Goal: Information Seeking & Learning: Learn about a topic

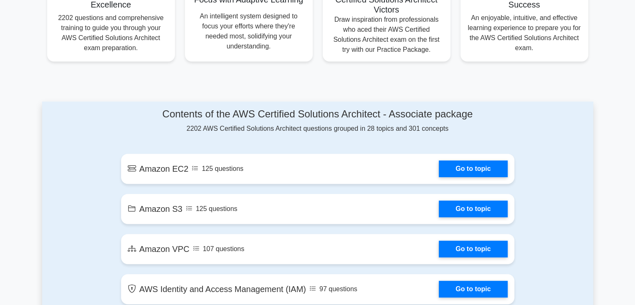
scroll to position [360, 0]
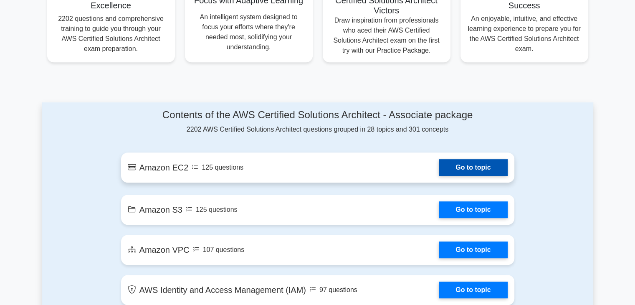
click at [471, 164] on link "Go to topic" at bounding box center [473, 167] width 68 height 17
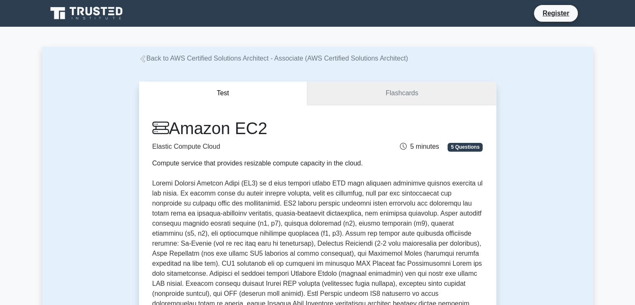
click at [389, 101] on link "Flashcards" at bounding box center [401, 93] width 189 height 24
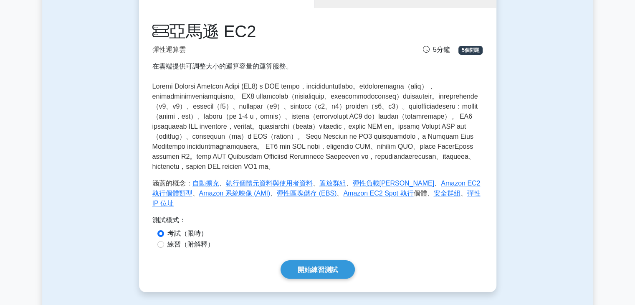
scroll to position [83, 0]
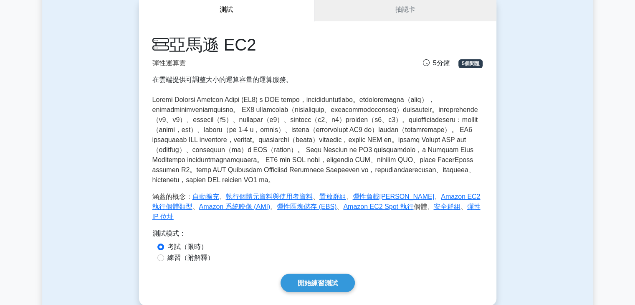
drag, startPoint x: 407, startPoint y: 142, endPoint x: 385, endPoint y: 142, distance: 22.5
click at [385, 142] on font at bounding box center [315, 139] width 326 height 87
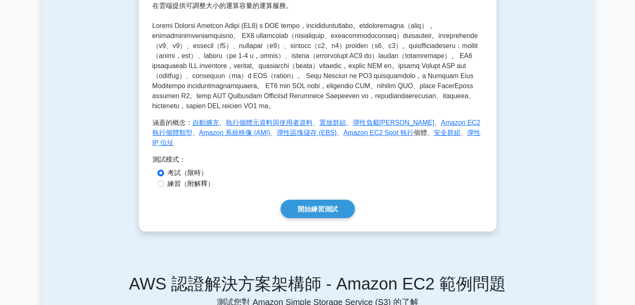
scroll to position [167, 0]
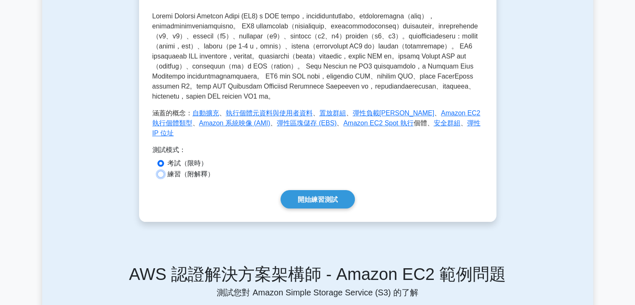
click at [163, 177] on input "練習（附解釋）" at bounding box center [160, 174] width 7 height 7
radio input "true"
click at [334, 203] on font "開始練習測試" at bounding box center [318, 199] width 40 height 7
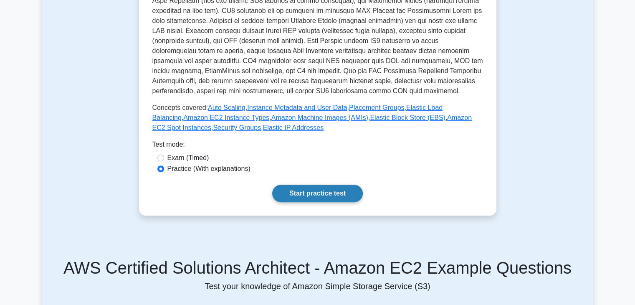
scroll to position [334, 0]
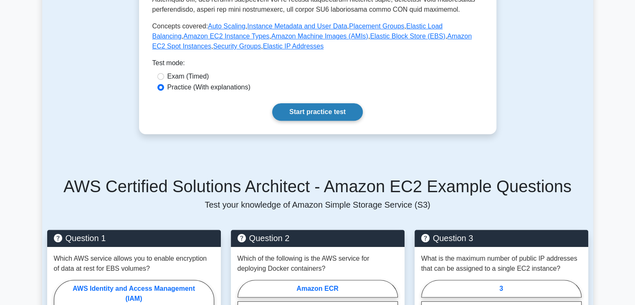
click at [301, 109] on link "Start practice test" at bounding box center [317, 112] width 91 height 18
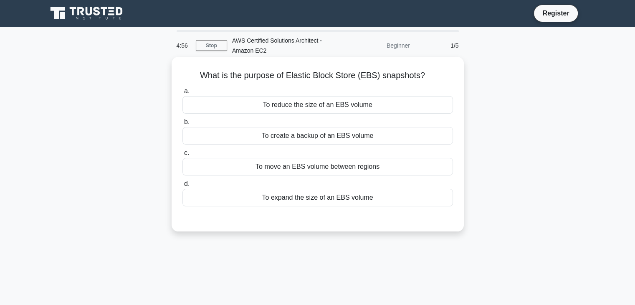
click at [250, 82] on div "What is the purpose of Elastic Block Store (EBS) snapshots? .spinner_0XTQ{trans…" at bounding box center [318, 144] width 286 height 168
drag, startPoint x: 419, startPoint y: 76, endPoint x: 382, endPoint y: 77, distance: 36.7
click at [382, 77] on h5 "What is the purpose of Elastic Block Store (EBS) snapshots? .spinner_0XTQ{trans…" at bounding box center [318, 75] width 272 height 11
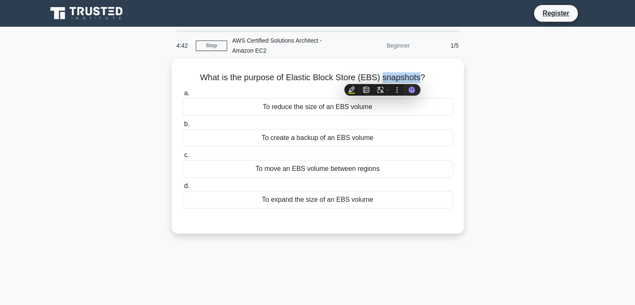
click at [377, 81] on div at bounding box center [377, 81] width 0 height 0
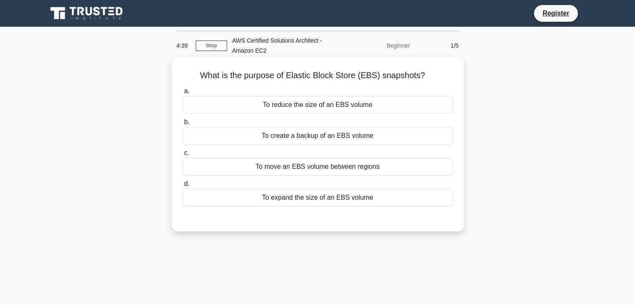
click at [448, 77] on h5 "What is the purpose of Elastic Block Store (EBS) snapshots? .spinner_0XTQ{trans…" at bounding box center [318, 75] width 272 height 11
drag, startPoint x: 421, startPoint y: 79, endPoint x: 381, endPoint y: 82, distance: 40.6
click at [381, 82] on div "What is the purpose of Elastic Block Store (EBS) snapshots? .spinner_0XTQ{trans…" at bounding box center [318, 144] width 286 height 168
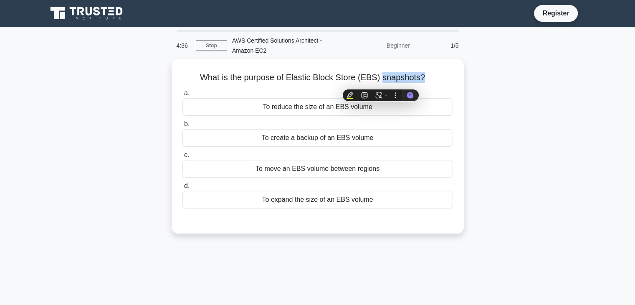
click at [375, 81] on div at bounding box center [375, 81] width 0 height 0
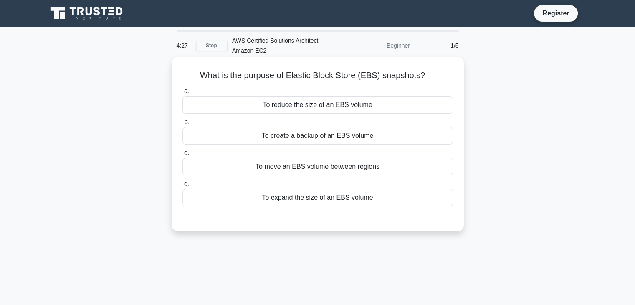
click at [460, 86] on div "What is the purpose of Elastic Block Store (EBS) snapshots? .spinner_0XTQ{trans…" at bounding box center [318, 144] width 292 height 175
drag, startPoint x: 247, startPoint y: 76, endPoint x: 428, endPoint y: 79, distance: 180.8
click at [429, 74] on h5 "What is the purpose of Elastic Block Store (EBS) snapshots? .spinner_0XTQ{trans…" at bounding box center [318, 75] width 272 height 11
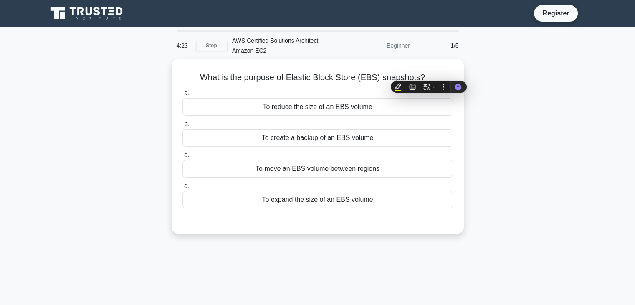
click at [423, 58] on div at bounding box center [423, 58] width 0 height 0
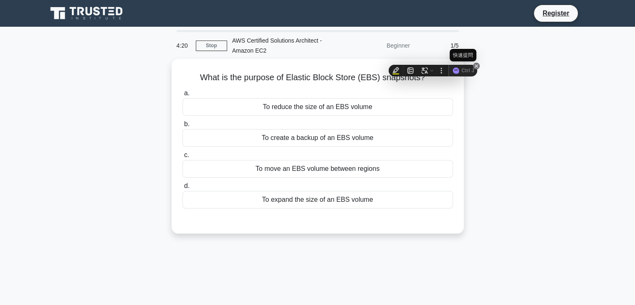
click at [476, 65] on icon at bounding box center [476, 66] width 7 height 7
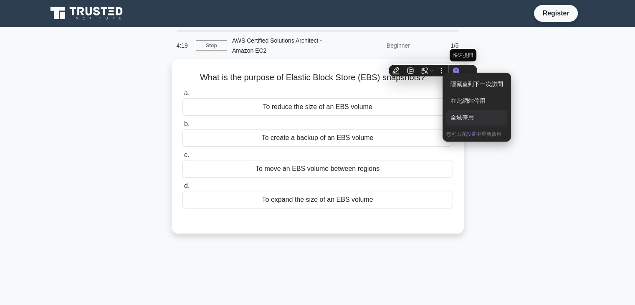
click at [464, 117] on div "全域停用" at bounding box center [476, 117] width 61 height 15
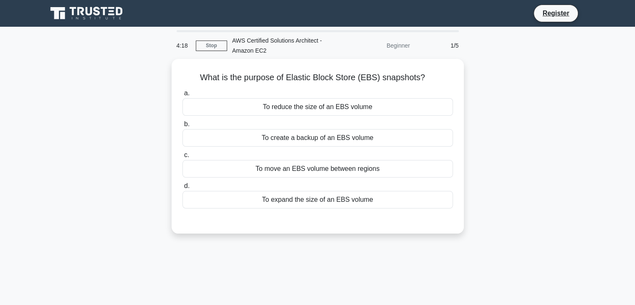
click at [458, 83] on div at bounding box center [458, 83] width 0 height 0
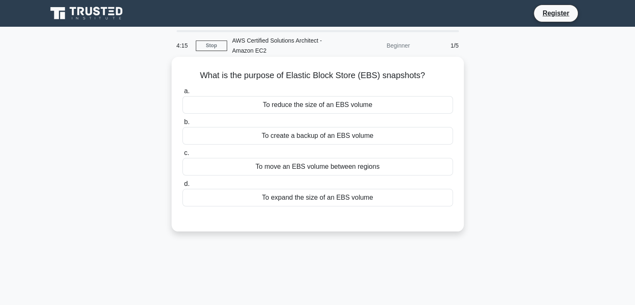
click at [417, 86] on div "a. To reduce the size of an EBS volume b. To create a backup of an EBS volume c." at bounding box center [317, 146] width 281 height 124
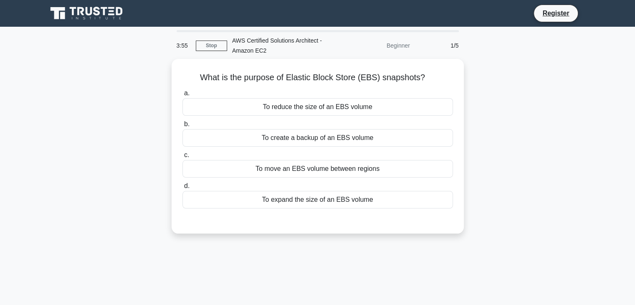
drag, startPoint x: 334, startPoint y: 4, endPoint x: 498, endPoint y: 93, distance: 186.4
click at [500, 98] on div "What is the purpose of Elastic Block Store (EBS) snapshots? .spinner_0XTQ{trans…" at bounding box center [317, 151] width 551 height 185
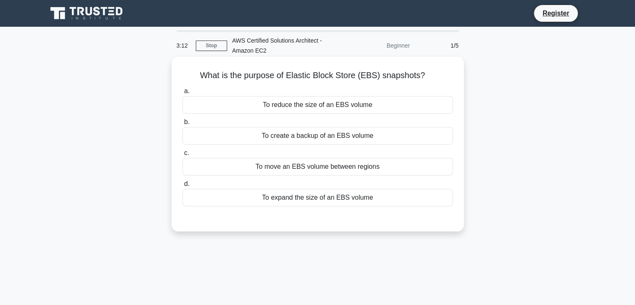
click at [364, 136] on div "To create a backup of an EBS volume" at bounding box center [317, 136] width 271 height 18
click at [182, 125] on input "b. To create a backup of an EBS volume" at bounding box center [182, 121] width 0 height 5
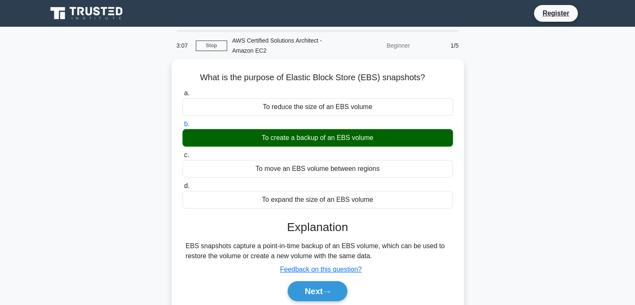
drag, startPoint x: 622, startPoint y: 0, endPoint x: 496, endPoint y: 10, distance: 127.3
click at [496, 2] on nav "Register" at bounding box center [317, 13] width 635 height 27
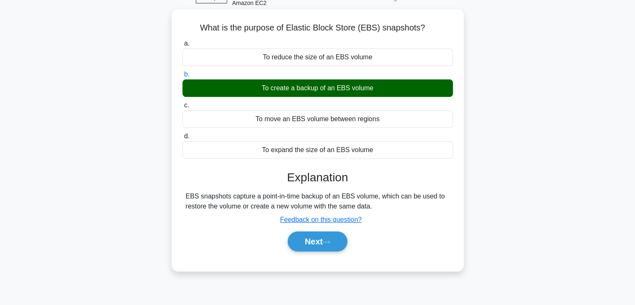
scroll to position [83, 0]
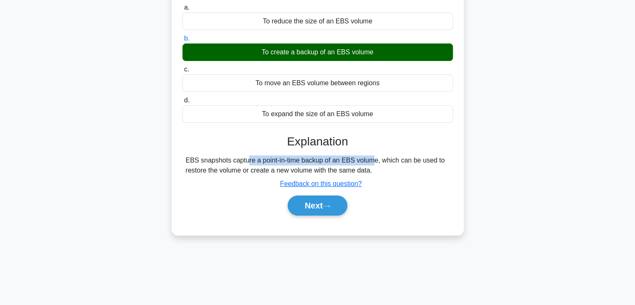
drag, startPoint x: 193, startPoint y: 157, endPoint x: 337, endPoint y: 163, distance: 144.6
click at [322, 164] on div "EBS snapshots capture a point-in-time backup of an EBS volume, which can be use…" at bounding box center [318, 165] width 264 height 20
click at [443, 158] on div "EBS snapshots capture a point-in-time backup of an EBS volume, which can be use…" at bounding box center [318, 165] width 264 height 20
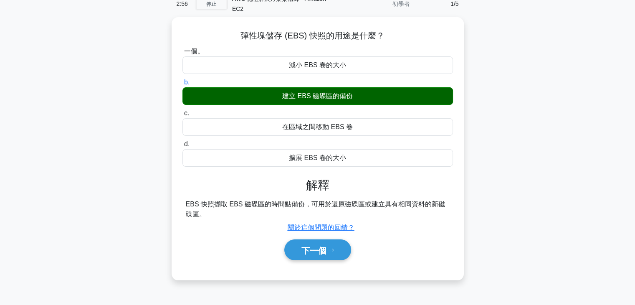
scroll to position [47, 0]
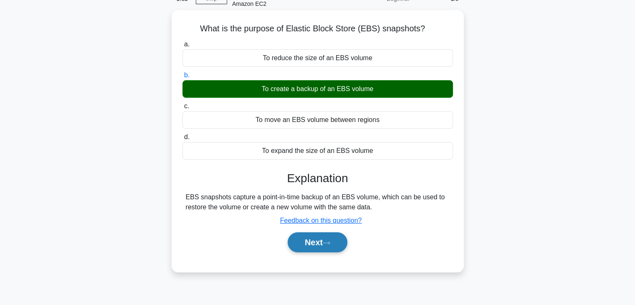
click at [314, 243] on button "Next" at bounding box center [318, 242] width 60 height 20
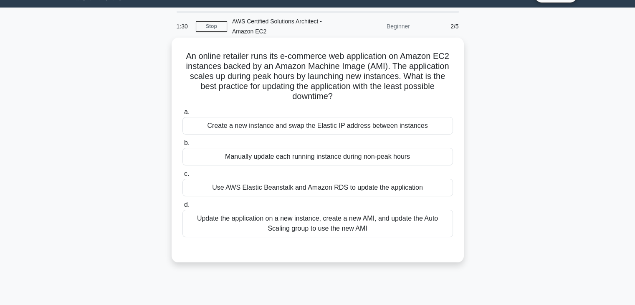
scroll to position [0, 0]
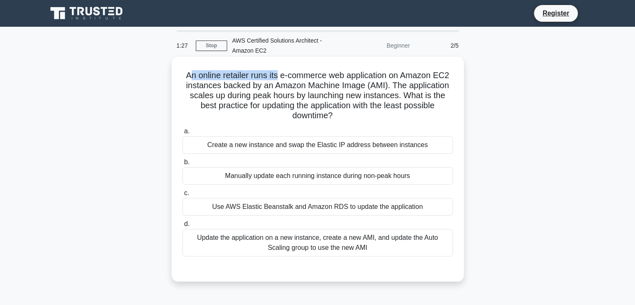
drag, startPoint x: 187, startPoint y: 74, endPoint x: 277, endPoint y: 71, distance: 90.6
click at [277, 71] on h5 "An online retailer runs its e-commerce web application on Amazon EC2 instances …" at bounding box center [318, 95] width 272 height 51
click at [321, 66] on div "An online retailer runs its e-commerce web application on Amazon EC2 instances …" at bounding box center [318, 169] width 286 height 218
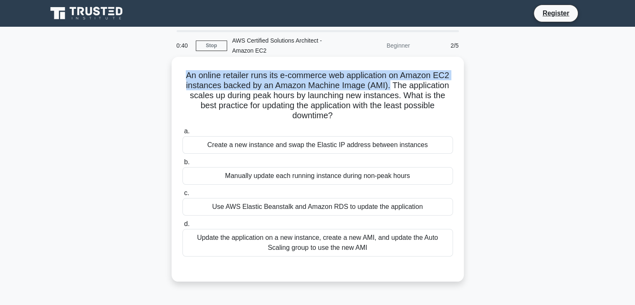
drag, startPoint x: 180, startPoint y: 72, endPoint x: 390, endPoint y: 86, distance: 210.0
click at [390, 86] on div "An online retailer runs its e-commerce web application on Amazon EC2 instances …" at bounding box center [318, 169] width 286 height 218
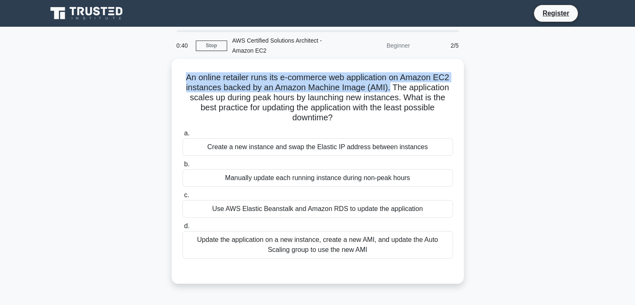
click at [385, 91] on div at bounding box center [385, 91] width 0 height 0
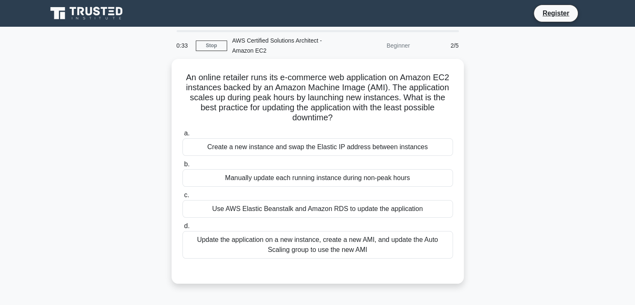
drag, startPoint x: 496, startPoint y: 92, endPoint x: 493, endPoint y: 95, distance: 4.4
drag, startPoint x: 493, startPoint y: 95, endPoint x: 474, endPoint y: 81, distance: 23.3
click at [474, 81] on div "An online retailer runs its e-commerce web application on Amazon EC2 instances …" at bounding box center [317, 176] width 551 height 235
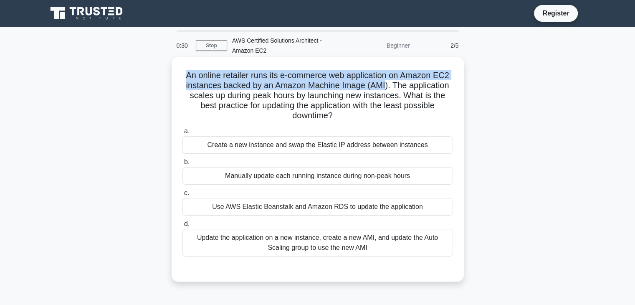
drag, startPoint x: 386, startPoint y: 86, endPoint x: 174, endPoint y: 68, distance: 213.3
click at [174, 68] on div "An online retailer runs its e-commerce web application on Amazon EC2 instances …" at bounding box center [318, 169] width 292 height 225
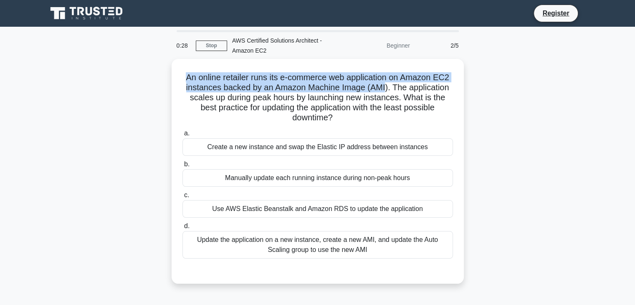
click at [168, 58] on div at bounding box center [168, 58] width 0 height 0
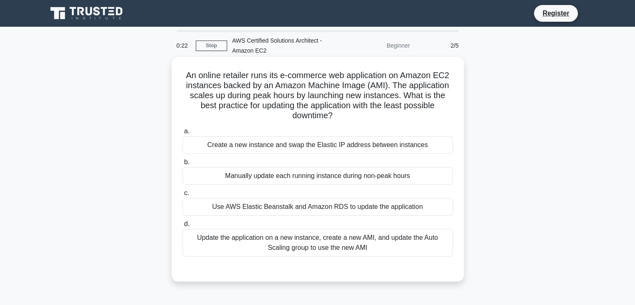
click at [406, 98] on h5 "An online retailer runs its e-commerce web application on Amazon EC2 instances …" at bounding box center [318, 95] width 272 height 51
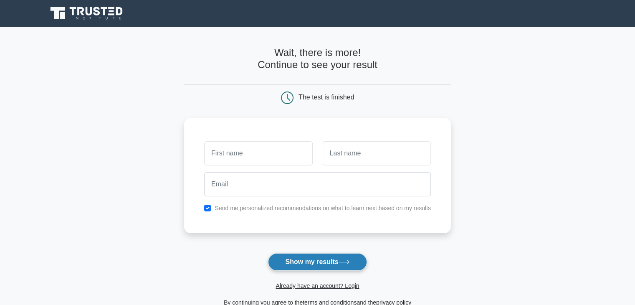
click at [312, 258] on button "Show my results" at bounding box center [317, 262] width 99 height 18
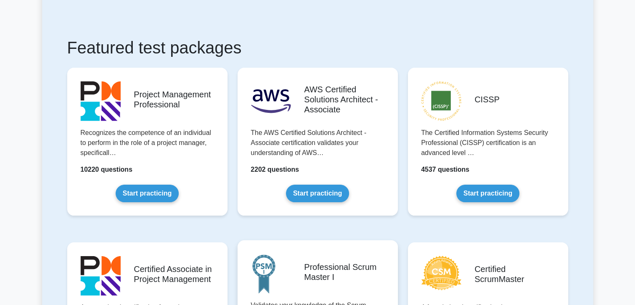
scroll to position [209, 0]
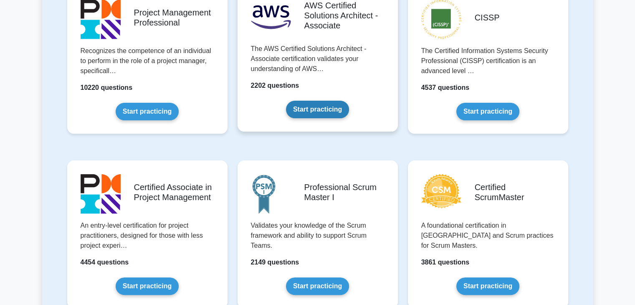
click at [329, 113] on link "Start practicing" at bounding box center [317, 110] width 63 height 18
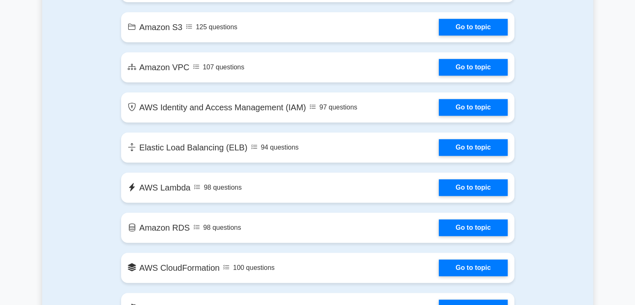
scroll to position [459, 0]
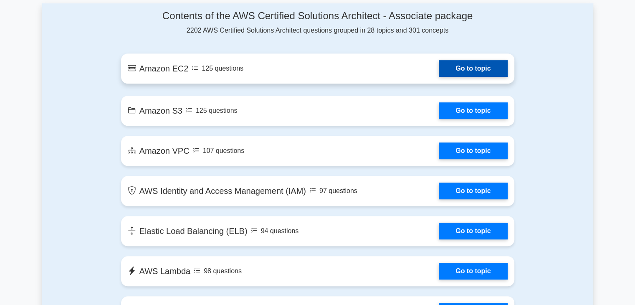
click at [460, 67] on link "Go to topic" at bounding box center [473, 68] width 68 height 17
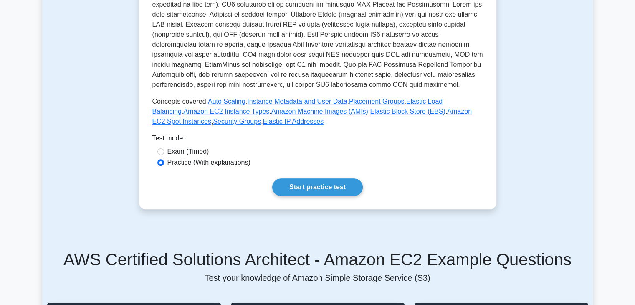
scroll to position [334, 0]
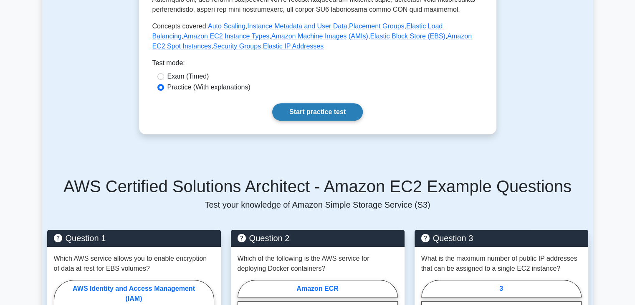
click at [305, 116] on link "Start practice test" at bounding box center [317, 112] width 91 height 18
click at [310, 116] on link "Start practice test" at bounding box center [317, 112] width 91 height 18
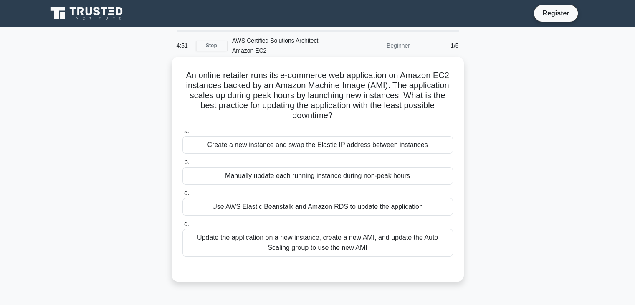
drag, startPoint x: 397, startPoint y: 81, endPoint x: 364, endPoint y: 123, distance: 53.2
click at [364, 123] on div "An online retailer runs its e-commerce web application on Amazon EC2 instances …" at bounding box center [318, 169] width 286 height 218
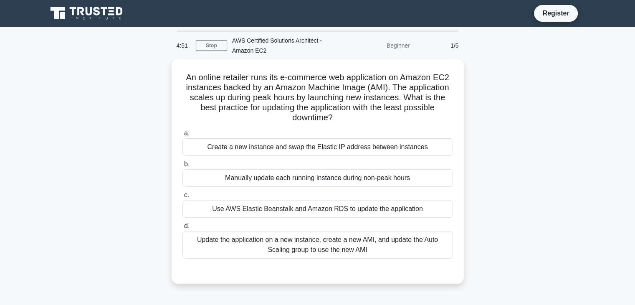
click at [359, 121] on div at bounding box center [359, 121] width 0 height 0
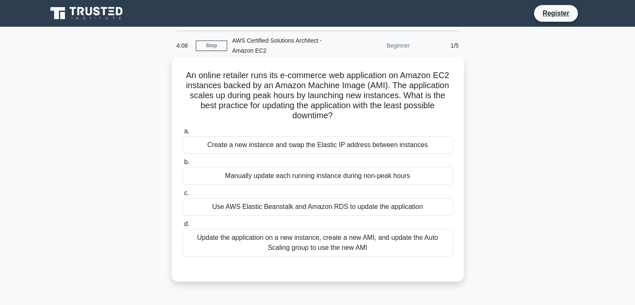
click at [405, 127] on label "a. Create a new instance and swap the Elastic IP address between instances" at bounding box center [317, 140] width 271 height 28
click at [182, 129] on input "a. Create a new instance and swap the Elastic IP address between instances" at bounding box center [182, 131] width 0 height 5
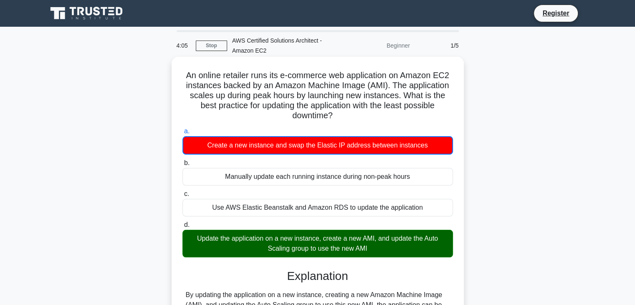
click at [358, 198] on label "c. Use AWS Elastic Beanstalk and Amazon RDS to update the application" at bounding box center [317, 203] width 271 height 28
click at [182, 197] on input "c. Use AWS Elastic Beanstalk and Amazon RDS to update the application" at bounding box center [182, 193] width 0 height 5
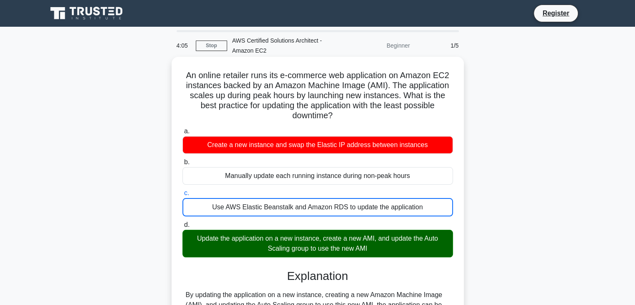
click at [359, 205] on div "Use AWS Elastic Beanstalk and Amazon RDS to update the application" at bounding box center [317, 207] width 271 height 18
click at [182, 196] on input "c. Use AWS Elastic Beanstalk and Amazon RDS to update the application" at bounding box center [182, 192] width 0 height 5
click at [422, 178] on div "Manually update each running instance during non-peak hours" at bounding box center [317, 176] width 271 height 18
click at [182, 165] on input "b. Manually update each running instance during non-peak hours" at bounding box center [182, 161] width 0 height 5
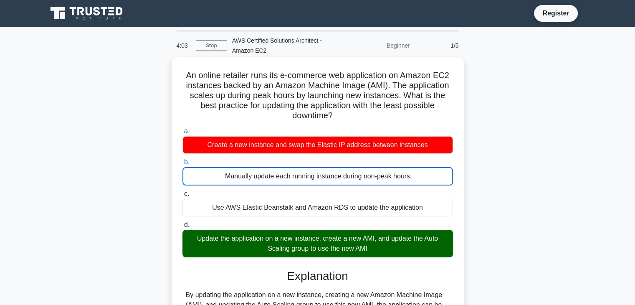
click at [397, 156] on div "a. Create a new instance and swap the Elastic IP address between instances b. M…" at bounding box center [317, 191] width 281 height 134
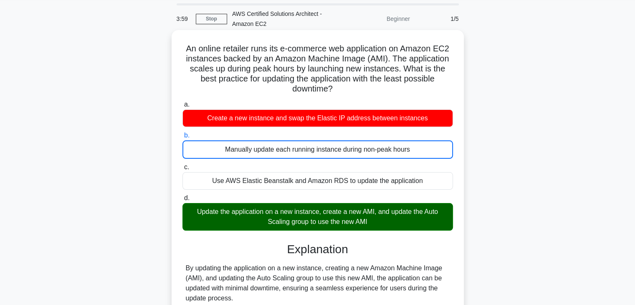
scroll to position [42, 0]
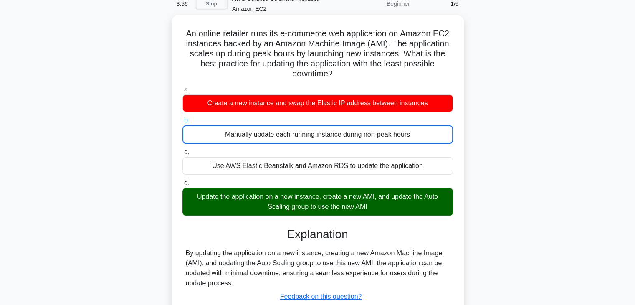
drag, startPoint x: 224, startPoint y: 134, endPoint x: 427, endPoint y: 139, distance: 202.5
click at [427, 139] on div "Manually update each running instance during non-peak hours" at bounding box center [317, 134] width 271 height 18
click at [421, 139] on div at bounding box center [421, 139] width 0 height 0
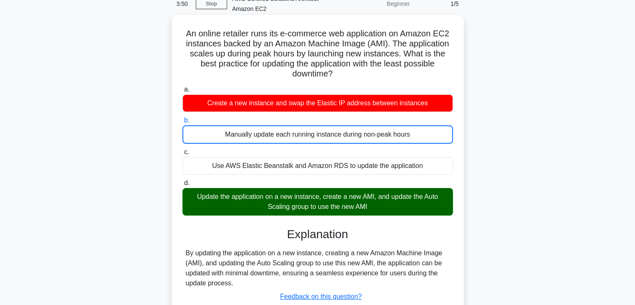
drag, startPoint x: 422, startPoint y: 167, endPoint x: 197, endPoint y: 154, distance: 225.4
click at [197, 154] on label "c. Use AWS Elastic Beanstalk and Amazon RDS to update the application" at bounding box center [317, 161] width 271 height 28
click at [386, 136] on div "Manually update each running instance during non-peak hours" at bounding box center [317, 134] width 271 height 18
click at [182, 123] on input "b. Manually update each running instance during non-peak hours" at bounding box center [182, 120] width 0 height 5
click at [277, 134] on div "Manually update each running instance during non-peak hours" at bounding box center [317, 134] width 271 height 18
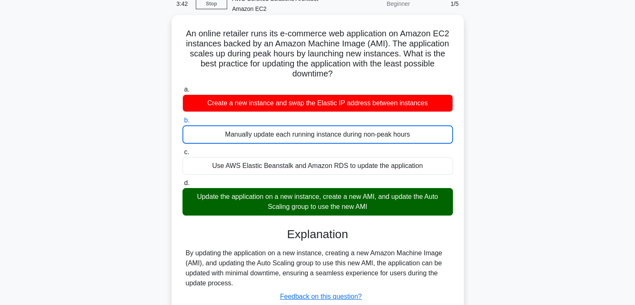
click at [276, 134] on div "Manually update each running instance during non-peak hours" at bounding box center [317, 134] width 271 height 18
click at [182, 123] on input "b. Manually update each running instance during non-peak hours" at bounding box center [182, 120] width 0 height 5
drag, startPoint x: 273, startPoint y: 134, endPoint x: 220, endPoint y: 137, distance: 53.1
click at [220, 137] on div "Manually update each running instance during non-peak hours" at bounding box center [317, 134] width 271 height 18
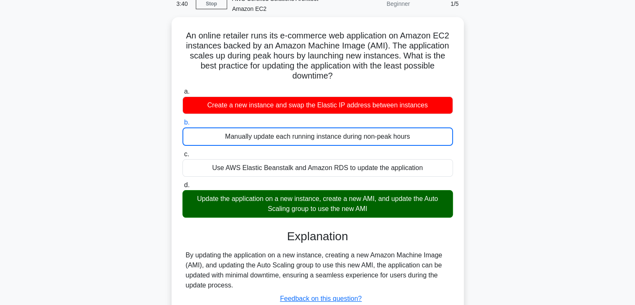
click at [214, 139] on div at bounding box center [214, 139] width 0 height 0
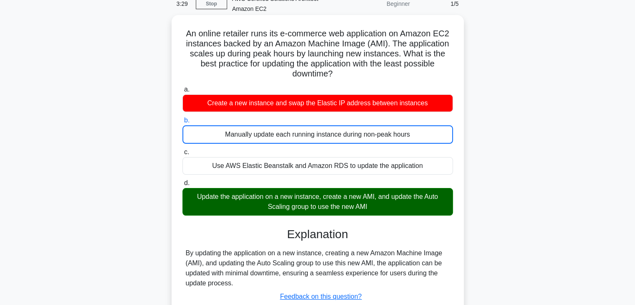
click at [311, 154] on label "c. Use AWS Elastic Beanstalk and Amazon RDS to update the application" at bounding box center [317, 161] width 271 height 28
click at [182, 154] on input "c. Use AWS Elastic Beanstalk and Amazon RDS to update the application" at bounding box center [182, 151] width 0 height 5
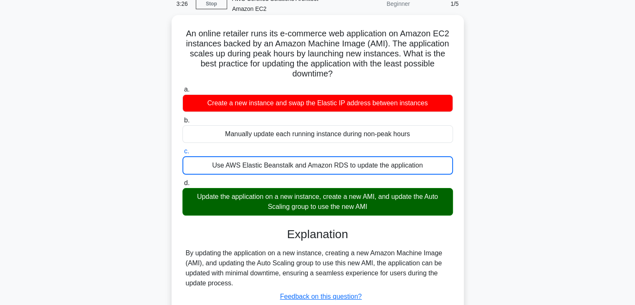
drag, startPoint x: 433, startPoint y: 166, endPoint x: 203, endPoint y: 155, distance: 229.9
click at [203, 155] on label "c. Use AWS Elastic Beanstalk and Amazon RDS to update the application" at bounding box center [317, 160] width 271 height 28
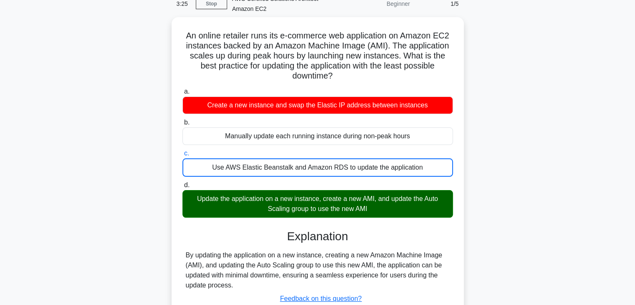
click at [197, 149] on div at bounding box center [197, 149] width 0 height 0
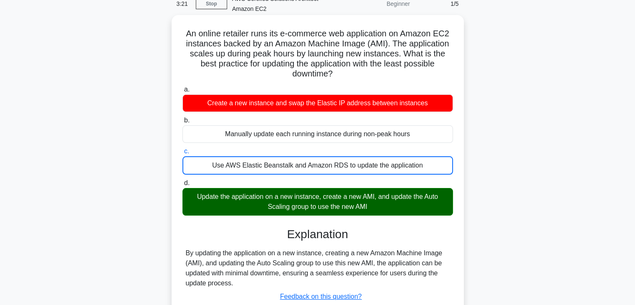
click at [291, 177] on div "a. Create a new instance and swap the Elastic IP address between instances b. M…" at bounding box center [317, 150] width 281 height 134
drag, startPoint x: 205, startPoint y: 162, endPoint x: 442, endPoint y: 171, distance: 236.9
click at [442, 171] on div "Use AWS Elastic Beanstalk and Amazon RDS to update the application" at bounding box center [317, 165] width 271 height 18
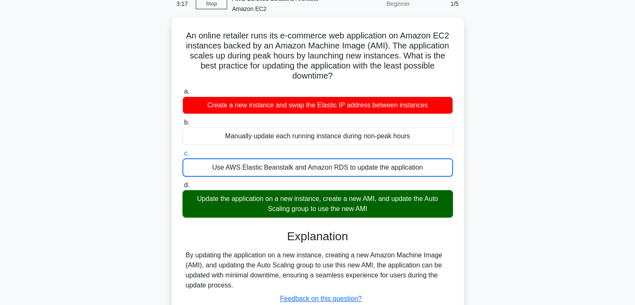
click at [437, 170] on div at bounding box center [437, 170] width 0 height 0
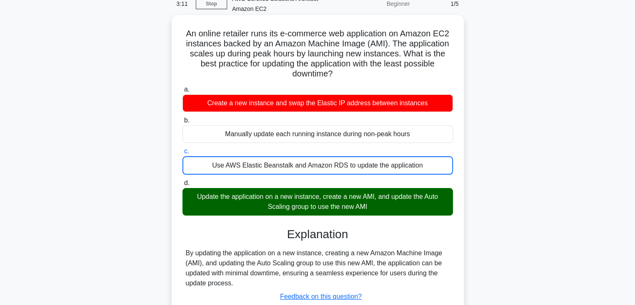
scroll to position [125, 0]
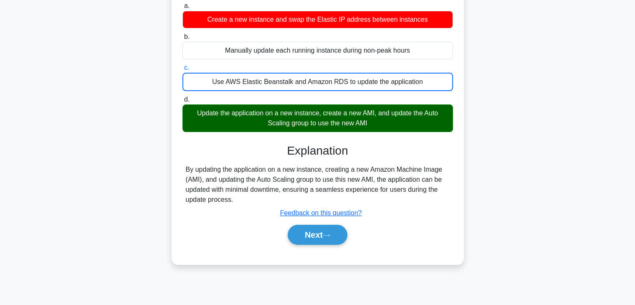
drag, startPoint x: 187, startPoint y: 112, endPoint x: 352, endPoint y: 127, distance: 165.1
click at [349, 127] on div "Update the application on a new instance, create a new AMI, and update the Auto…" at bounding box center [317, 118] width 271 height 28
drag, startPoint x: 364, startPoint y: 127, endPoint x: 370, endPoint y: 127, distance: 6.7
click at [368, 127] on div "Update the application on a new instance, create a new AMI, and update the Auto…" at bounding box center [317, 118] width 271 height 28
drag, startPoint x: 324, startPoint y: 125, endPoint x: 332, endPoint y: 123, distance: 8.6
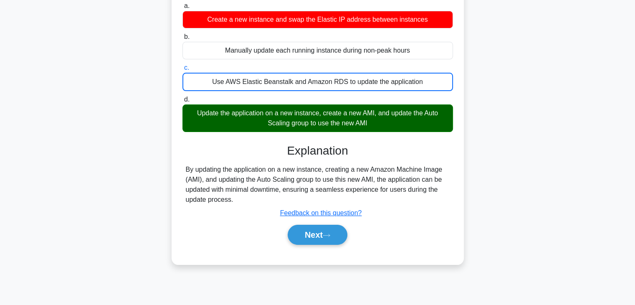
click at [325, 125] on div "Update the application on a new instance, create a new AMI, and update the Auto…" at bounding box center [317, 118] width 271 height 28
click at [182, 102] on input "d. Update the application on a new instance, create a new AMI, and update the A…" at bounding box center [182, 99] width 0 height 5
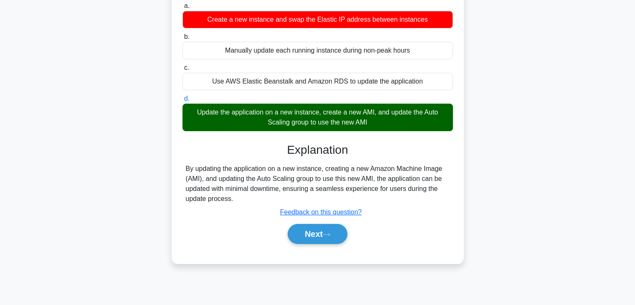
drag, startPoint x: 377, startPoint y: 121, endPoint x: 185, endPoint y: 106, distance: 191.8
click at [185, 106] on div "Update the application on a new instance, create a new AMI, and update the Auto…" at bounding box center [317, 118] width 271 height 28
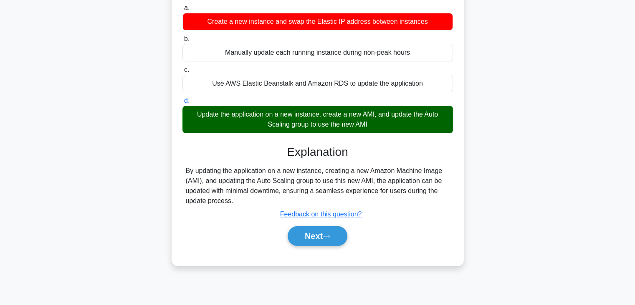
click at [180, 96] on div at bounding box center [180, 96] width 0 height 0
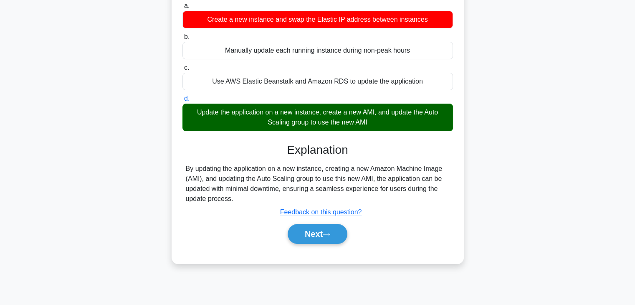
click at [248, 161] on div "Explanation By updating the application on a new instance, creating a new Amazo…" at bounding box center [317, 195] width 271 height 104
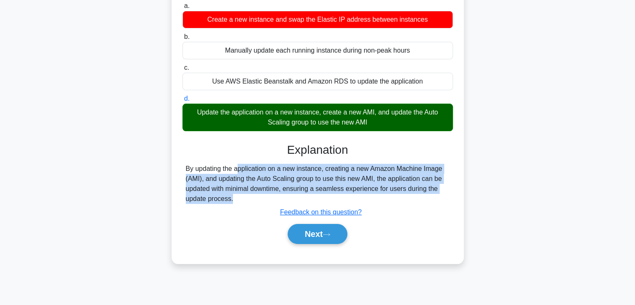
drag, startPoint x: 182, startPoint y: 167, endPoint x: 243, endPoint y: 209, distance: 74.4
click at [243, 209] on div "Explanation By updating the application on a new instance, creating a new Amazo…" at bounding box center [317, 195] width 271 height 104
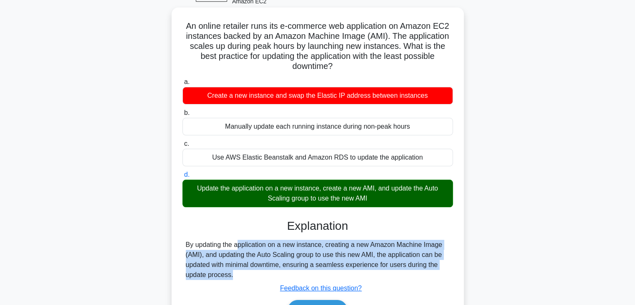
scroll to position [42, 0]
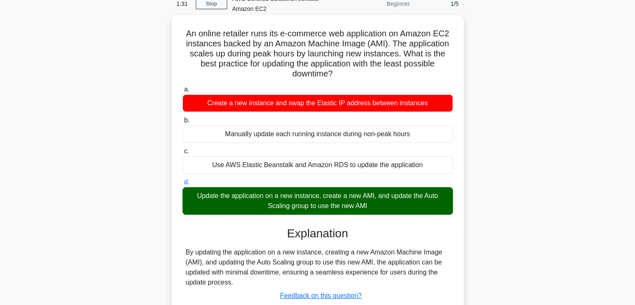
click at [405, 55] on h5 "An online retailer runs its e-commerce web application on Amazon EC2 instances …" at bounding box center [318, 53] width 272 height 51
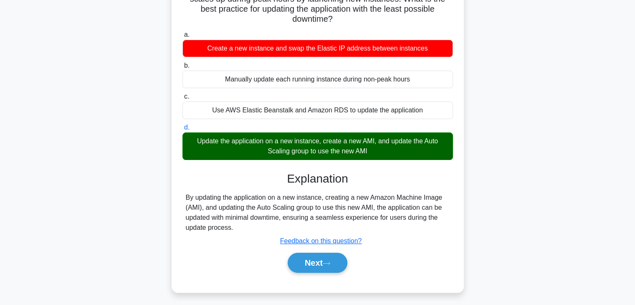
scroll to position [147, 0]
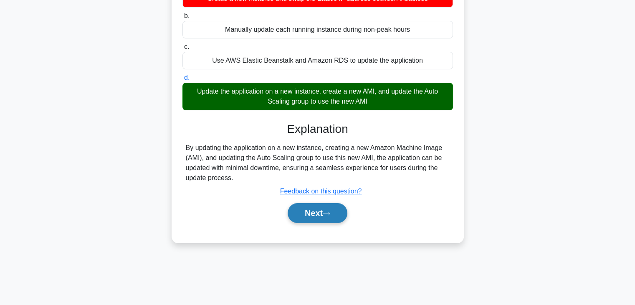
click at [314, 210] on button "Next" at bounding box center [318, 213] width 60 height 20
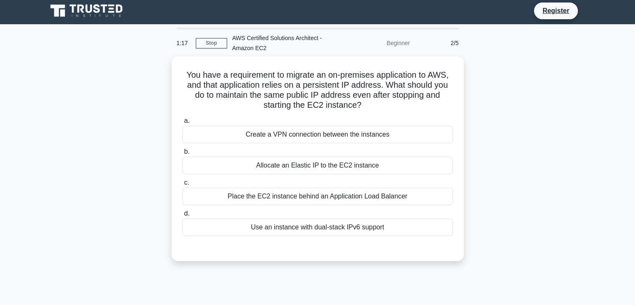
scroll to position [0, 0]
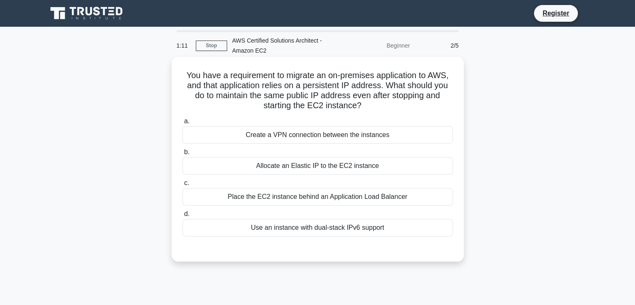
drag, startPoint x: 362, startPoint y: 96, endPoint x: 295, endPoint y: 87, distance: 67.4
click at [295, 87] on h5 "You have a requirement to migrate an on-premises application to AWS, and that a…" at bounding box center [318, 90] width 272 height 41
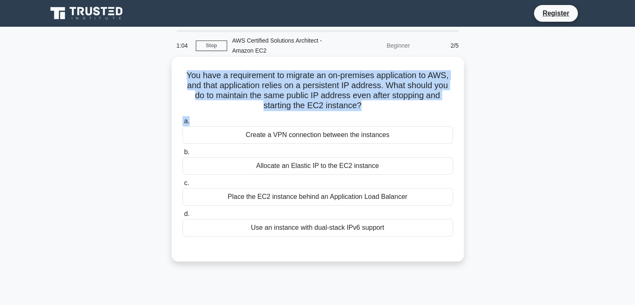
drag, startPoint x: 185, startPoint y: 74, endPoint x: 382, endPoint y: 114, distance: 200.5
click at [387, 116] on div "You have a requirement to migrate an on-premises application to AWS, and that a…" at bounding box center [318, 159] width 286 height 198
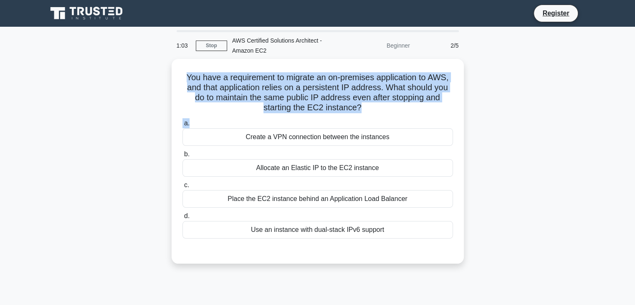
click at [382, 127] on div at bounding box center [382, 127] width 0 height 0
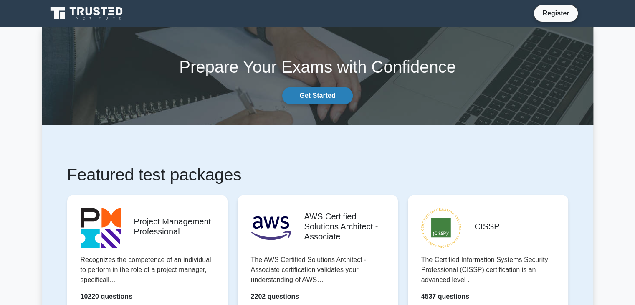
click at [318, 93] on link "Get Started" at bounding box center [317, 96] width 70 height 18
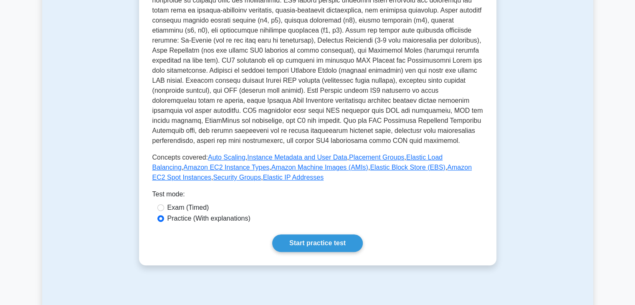
scroll to position [209, 0]
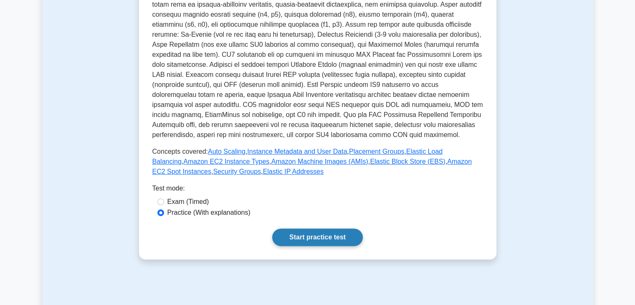
click at [309, 234] on link "Start practice test" at bounding box center [317, 237] width 91 height 18
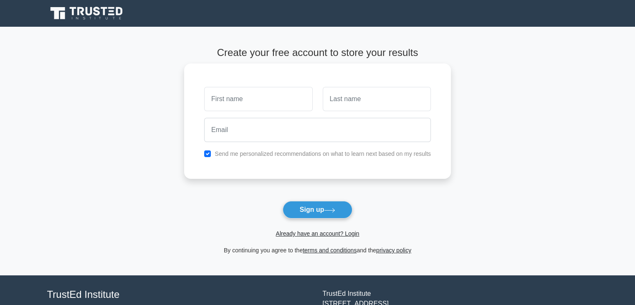
click at [264, 106] on input "text" at bounding box center [258, 99] width 108 height 24
type input "w"
click at [341, 104] on input "text" at bounding box center [377, 99] width 108 height 24
type input "ww"
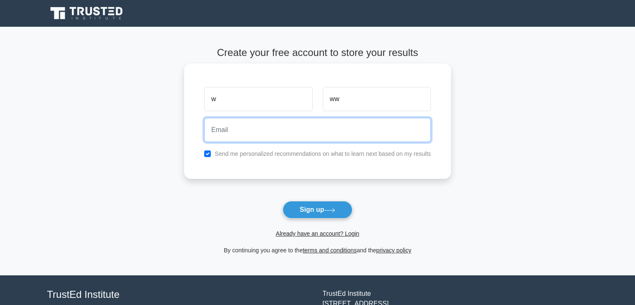
click at [313, 140] on input "email" at bounding box center [317, 130] width 227 height 24
type input "[EMAIL_ADDRESS][DOMAIN_NAME]"
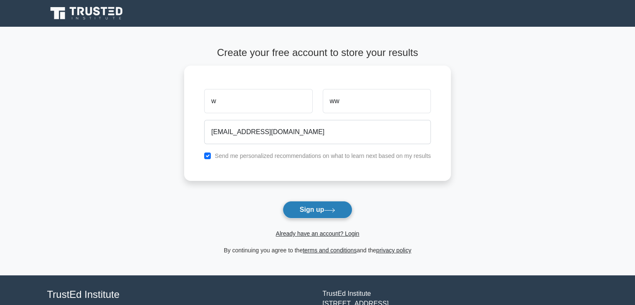
click at [313, 205] on button "Sign up" at bounding box center [318, 210] width 70 height 18
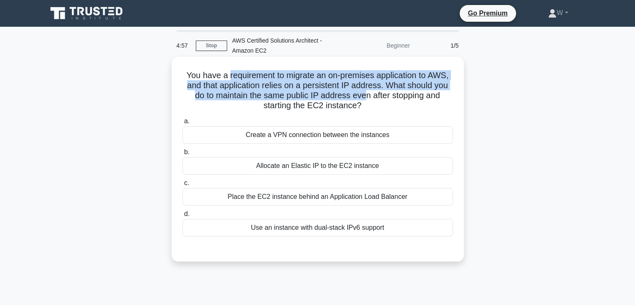
drag, startPoint x: 363, startPoint y: 95, endPoint x: 224, endPoint y: 78, distance: 139.7
click at [225, 78] on h5 "You have a requirement to migrate an on-premises application to AWS, and that a…" at bounding box center [318, 90] width 272 height 41
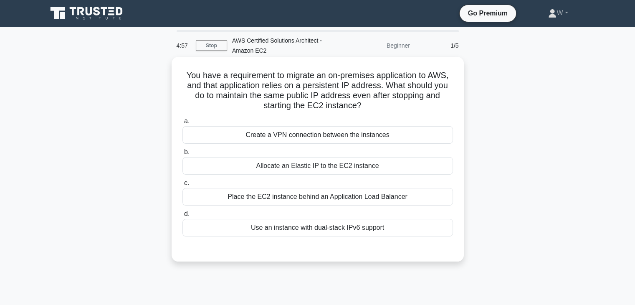
click at [352, 104] on h5 "You have a requirement to migrate an on-premises application to AWS, and that a…" at bounding box center [318, 90] width 272 height 41
drag, startPoint x: 380, startPoint y: 111, endPoint x: 176, endPoint y: 79, distance: 206.3
click at [176, 79] on div "You have a requirement to migrate an on-premises application to AWS, and that a…" at bounding box center [318, 159] width 286 height 198
copy h5 "You have a requirement to migrate an on-premises application to AWS, and that a…"
click at [383, 94] on h5 "You have a requirement to migrate an on-premises application to AWS, and that a…" at bounding box center [318, 90] width 272 height 41
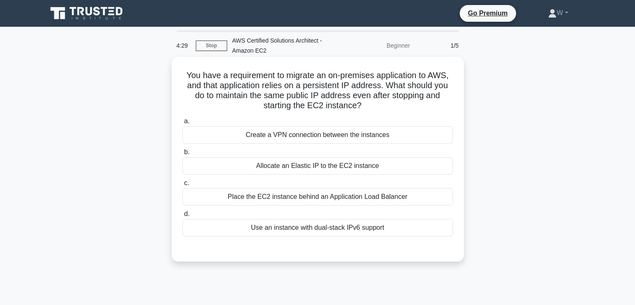
click at [288, 134] on div "Create a VPN connection between the instances" at bounding box center [317, 135] width 271 height 18
click at [182, 124] on input "a. Create a VPN connection between the instances" at bounding box center [182, 121] width 0 height 5
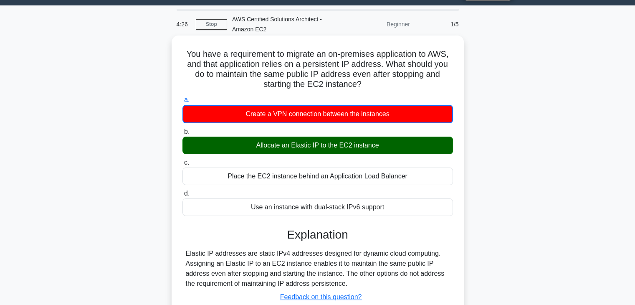
scroll to position [42, 0]
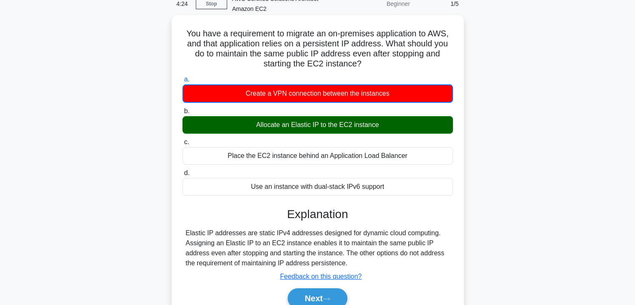
drag, startPoint x: 379, startPoint y: 122, endPoint x: 255, endPoint y: 126, distance: 124.1
click at [255, 126] on div "Allocate an Elastic IP to the EC2 instance" at bounding box center [317, 125] width 271 height 18
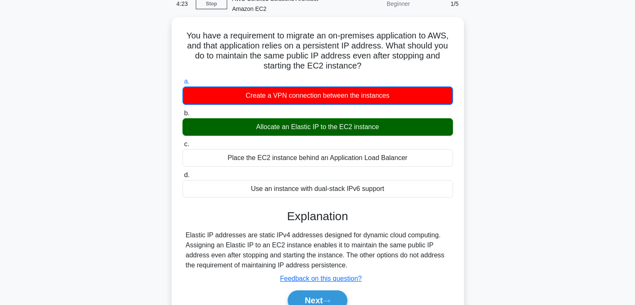
click at [250, 130] on div at bounding box center [250, 130] width 0 height 0
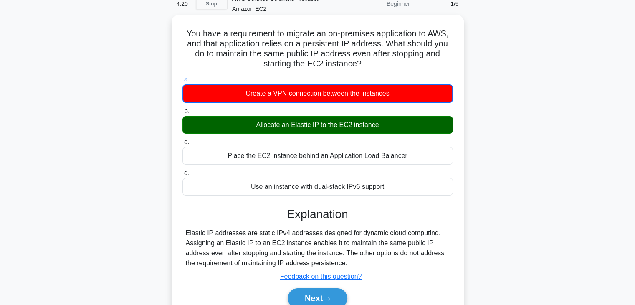
drag, startPoint x: 391, startPoint y: 95, endPoint x: 225, endPoint y: 97, distance: 166.2
click at [225, 97] on div "Create a VPN connection between the instances" at bounding box center [317, 93] width 271 height 18
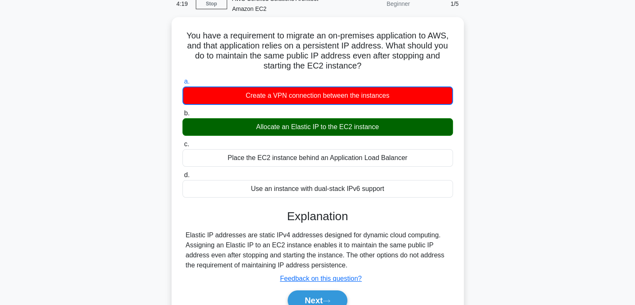
click at [219, 99] on div at bounding box center [219, 99] width 0 height 0
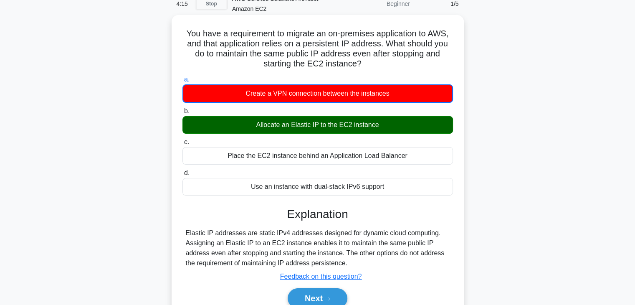
drag, startPoint x: 225, startPoint y: 152, endPoint x: 429, endPoint y: 154, distance: 203.7
click at [429, 154] on div "Place the EC2 instance behind an Application Load Balancer" at bounding box center [317, 156] width 271 height 18
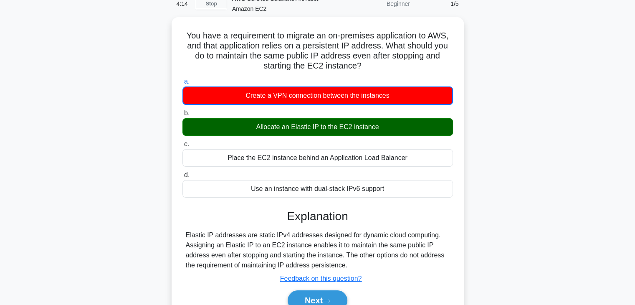
click at [424, 139] on div at bounding box center [424, 139] width 0 height 0
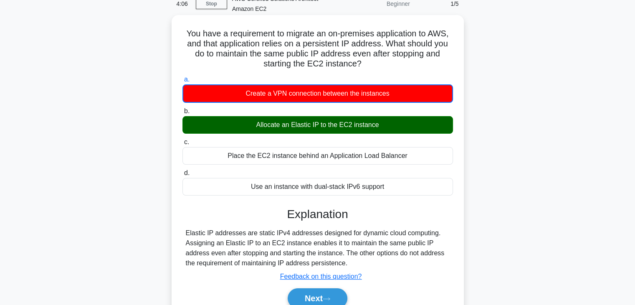
drag, startPoint x: 387, startPoint y: 196, endPoint x: 241, endPoint y: 196, distance: 145.3
click at [241, 196] on div "a. Create a VPN connection between the instances b. Allocate an Elastic IP to t…" at bounding box center [317, 135] width 281 height 124
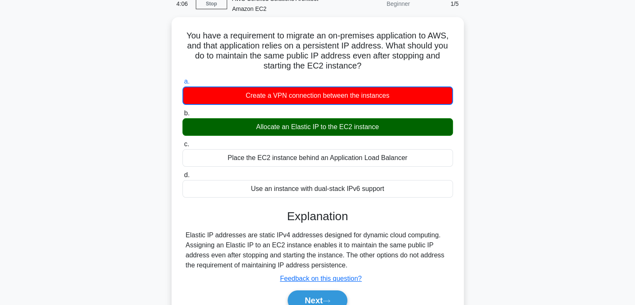
click at [236, 191] on div at bounding box center [236, 191] width 0 height 0
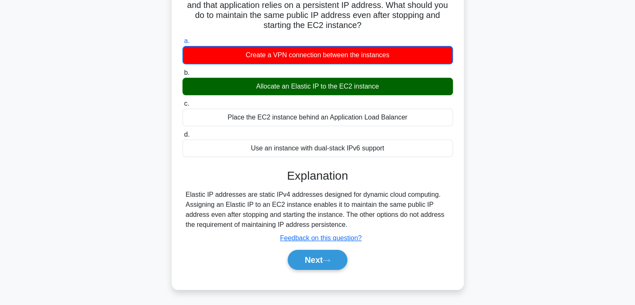
scroll to position [125, 0]
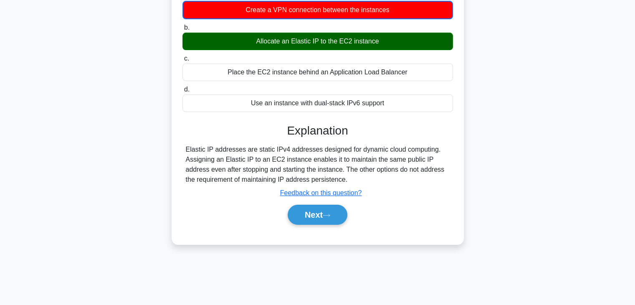
drag, startPoint x: 187, startPoint y: 147, endPoint x: 371, endPoint y: 183, distance: 187.6
click at [371, 183] on div "Elastic IP addresses are static IPv4 addresses designed for dynamic cloud compu…" at bounding box center [318, 164] width 264 height 40
copy div "Elastic IP addresses are static IPv4 addresses designed for dynamic cloud compu…"
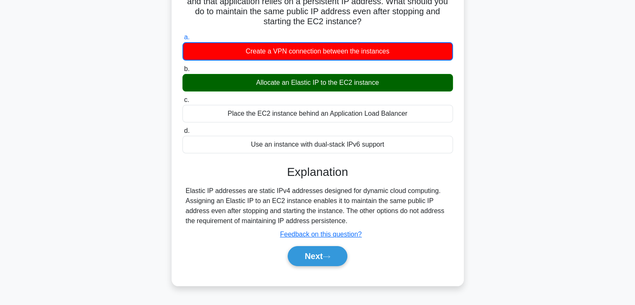
scroll to position [0, 0]
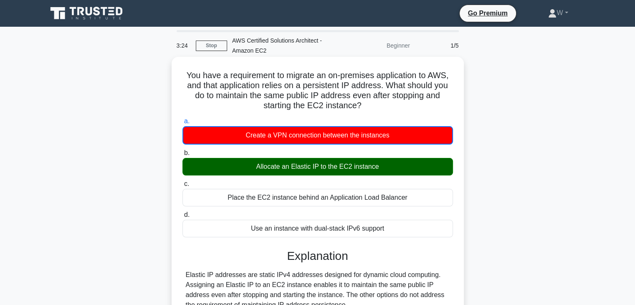
click at [431, 82] on h5 "You have a requirement to migrate an on-premises application to AWS, and that a…" at bounding box center [318, 90] width 272 height 41
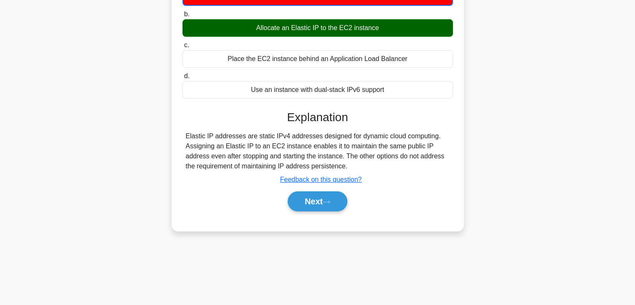
scroll to position [147, 0]
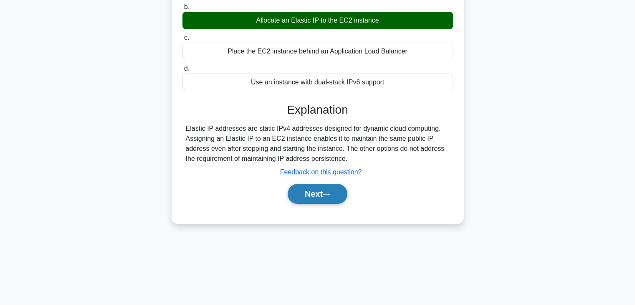
drag, startPoint x: 319, startPoint y: 197, endPoint x: 324, endPoint y: 196, distance: 4.8
click at [319, 197] on button "Next" at bounding box center [318, 194] width 60 height 20
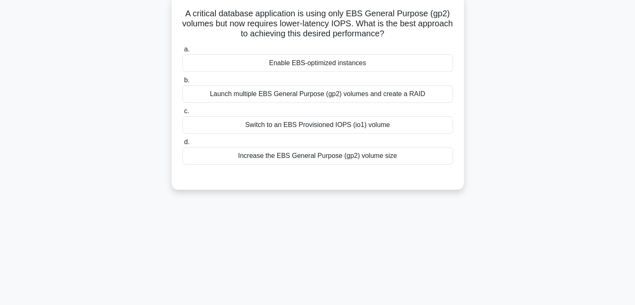
scroll to position [0, 0]
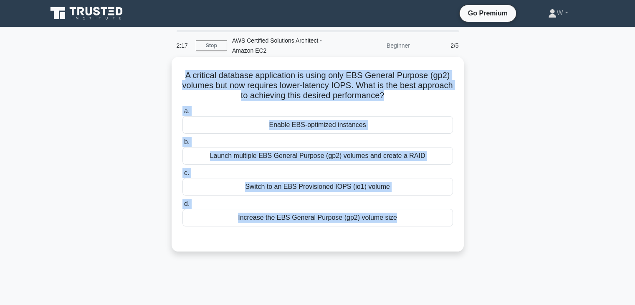
drag, startPoint x: 186, startPoint y: 75, endPoint x: 445, endPoint y: 240, distance: 306.9
click at [444, 240] on div "A critical database application is using only EBS General Purpose (gp2) volumes…" at bounding box center [318, 154] width 286 height 188
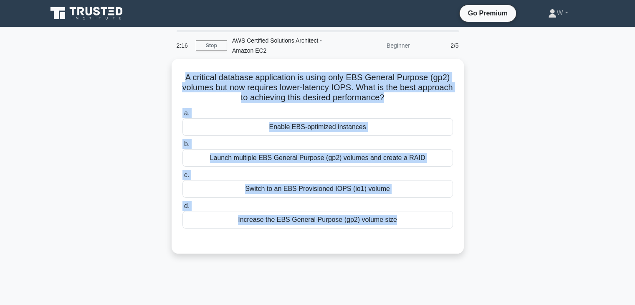
copy div "A critical database application is using only EBS General Purpose (gp2) volumes…"
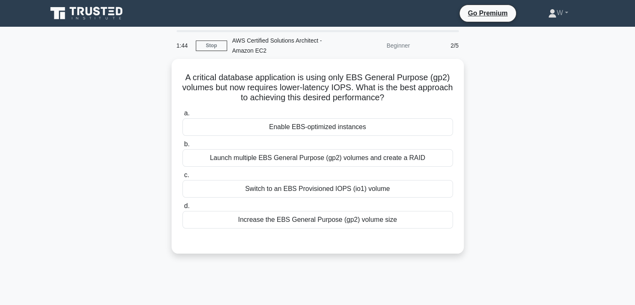
click at [318, 57] on div "AWS Certified Solutions Architect - Amazon EC2" at bounding box center [284, 45] width 115 height 27
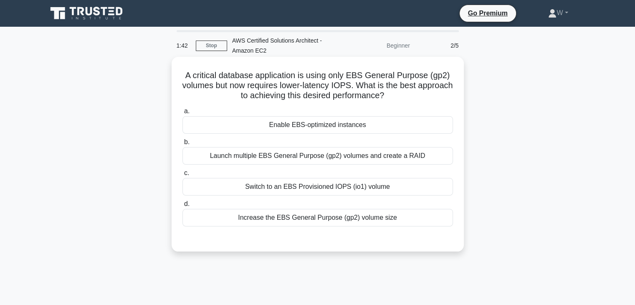
drag, startPoint x: 230, startPoint y: 81, endPoint x: 440, endPoint y: 101, distance: 211.3
click at [440, 101] on div "A critical database application is using only EBS General Purpose (gp2) volumes…" at bounding box center [318, 154] width 286 height 188
click at [448, 75] on h5 "A critical database application is using only EBS General Purpose (gp2) volumes…" at bounding box center [318, 85] width 272 height 31
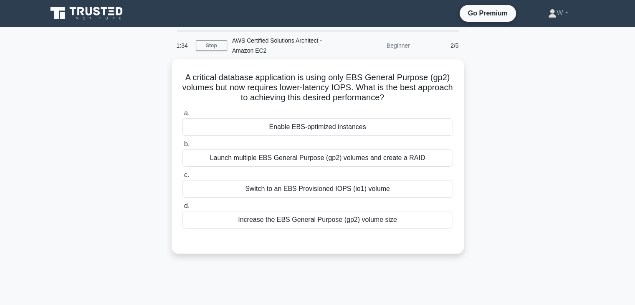
drag, startPoint x: 409, startPoint y: 98, endPoint x: 165, endPoint y: 73, distance: 245.5
click at [165, 73] on div "A critical database application is using only EBS General Purpose (gp2) volumes…" at bounding box center [317, 161] width 551 height 205
click at [159, 66] on div "A critical database application is using only EBS General Purpose (gp2) volumes…" at bounding box center [317, 161] width 551 height 205
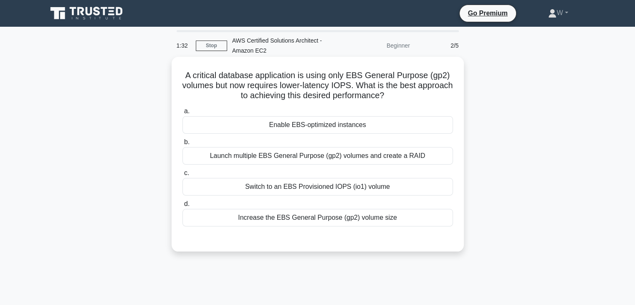
drag, startPoint x: 180, startPoint y: 73, endPoint x: 420, endPoint y: 97, distance: 241.6
click at [420, 97] on div "A critical database application is using only EBS General Purpose (gp2) volumes…" at bounding box center [318, 154] width 286 height 188
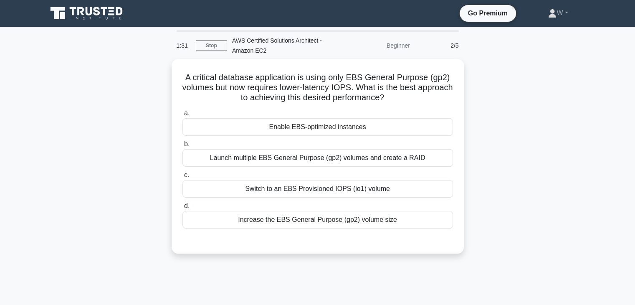
click at [415, 101] on div at bounding box center [415, 101] width 0 height 0
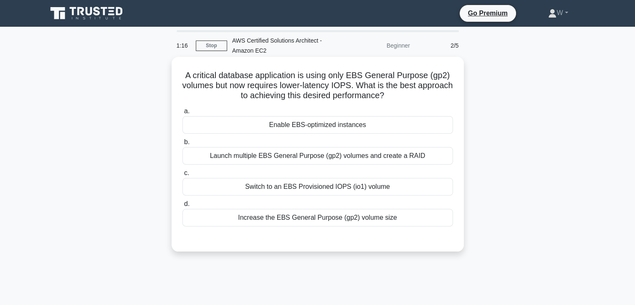
click at [400, 107] on label "a. Enable EBS-optimized instances" at bounding box center [317, 120] width 271 height 28
click at [182, 109] on input "a. Enable EBS-optimized instances" at bounding box center [182, 111] width 0 height 5
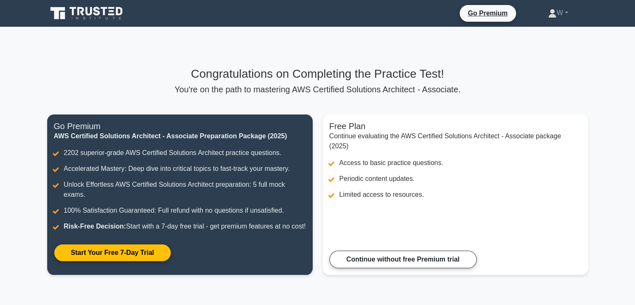
click at [591, 25] on nav "Go Premium W Profile" at bounding box center [317, 13] width 635 height 27
